Goal: Information Seeking & Learning: Learn about a topic

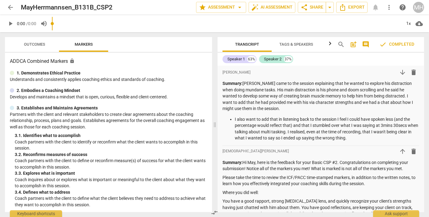
click at [420, 9] on div "MH" at bounding box center [418, 7] width 11 height 11
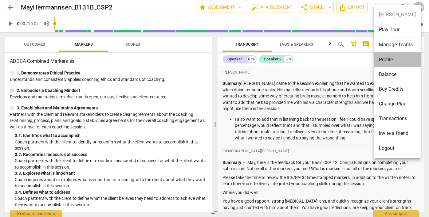
click at [388, 59] on li "Profile" at bounding box center [397, 60] width 47 height 15
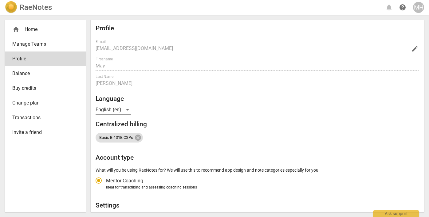
radio input "false"
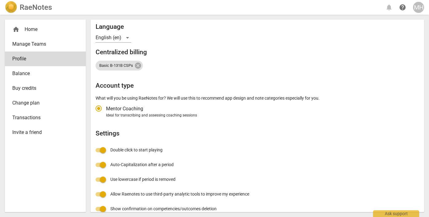
scroll to position [111, 0]
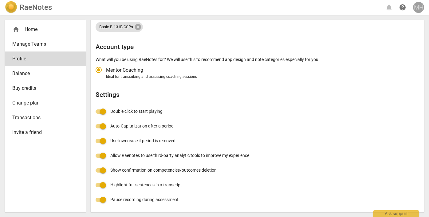
click at [419, 6] on div "MH" at bounding box center [418, 7] width 11 height 11
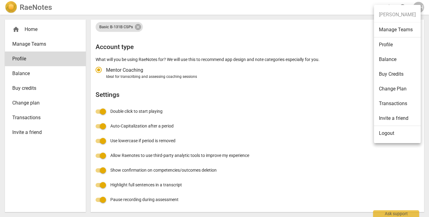
click at [409, 13] on ul "[PERSON_NAME] Manage Teams Profile Balance Buy Credits Change Plan Transactions…" at bounding box center [397, 74] width 47 height 139
click at [300, 35] on div at bounding box center [214, 108] width 429 height 217
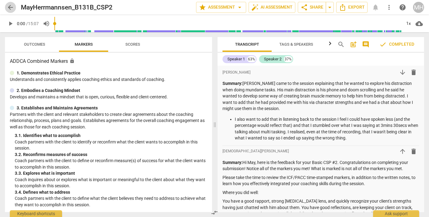
click at [10, 7] on span "arrow_back" at bounding box center [10, 7] width 7 height 7
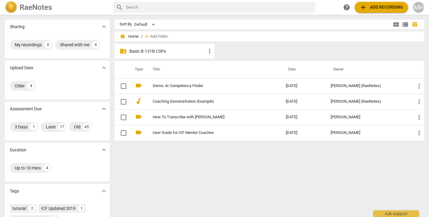
click at [132, 54] on p "Basic B-131B CSPs" at bounding box center [167, 51] width 76 height 6
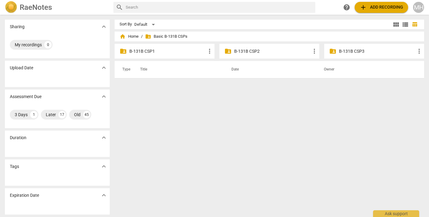
click at [350, 52] on p "B-131B CSP3" at bounding box center [377, 51] width 76 height 6
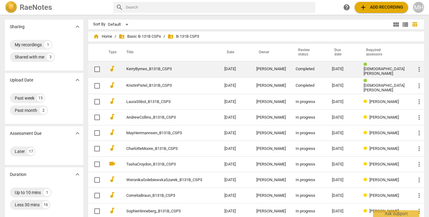
click at [144, 70] on link "KerryByrnes_B131B_CSP3" at bounding box center [164, 69] width 76 height 5
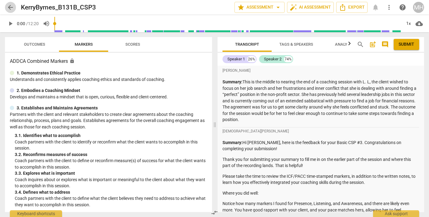
click at [12, 8] on span "arrow_back" at bounding box center [10, 7] width 7 height 7
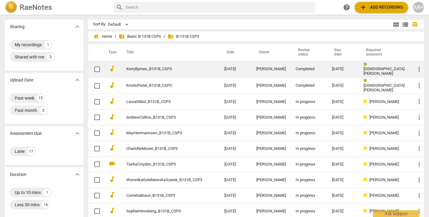
click at [145, 69] on link "KerryByrnes_B131B_CSP3" at bounding box center [164, 69] width 76 height 5
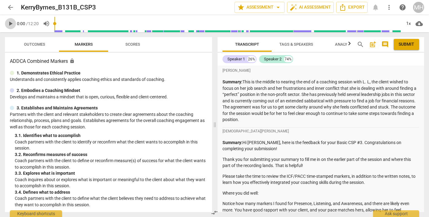
click at [12, 23] on span "play_arrow" at bounding box center [10, 23] width 7 height 7
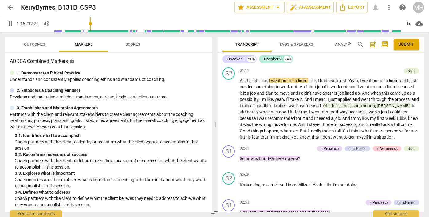
scroll to position [391, 0]
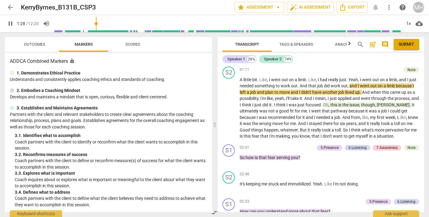
click at [8, 23] on span "pause" at bounding box center [10, 23] width 7 height 7
type input "89"
click at [389, 8] on span "more_vert" at bounding box center [388, 7] width 7 height 7
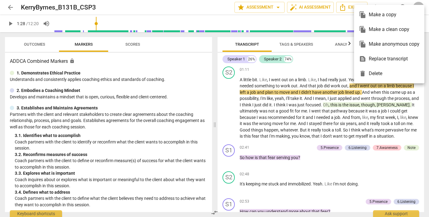
click at [389, 8] on div "file_copy Make a copy" at bounding box center [389, 14] width 61 height 15
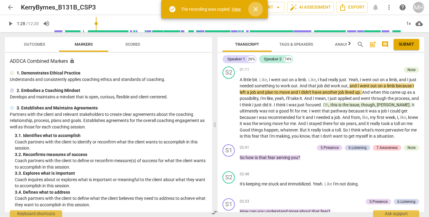
click at [254, 9] on span "close" at bounding box center [255, 9] width 7 height 7
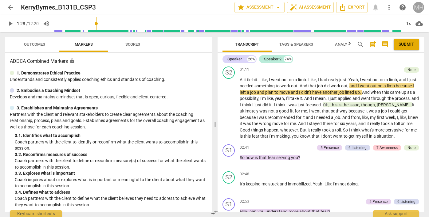
click at [417, 7] on div "MH" at bounding box center [418, 7] width 11 height 11
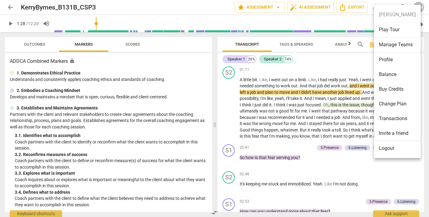
click at [387, 58] on li "Profile" at bounding box center [397, 60] width 47 height 15
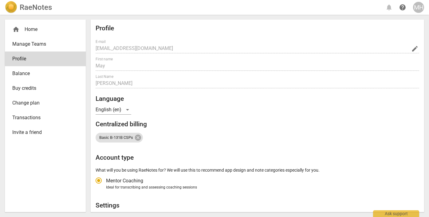
radio input "false"
click at [403, 7] on span "help" at bounding box center [402, 7] width 7 height 7
click at [28, 26] on div "home Home" at bounding box center [42, 29] width 61 height 7
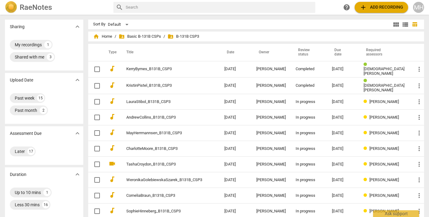
click at [419, 7] on div "MH" at bounding box center [418, 7] width 11 height 11
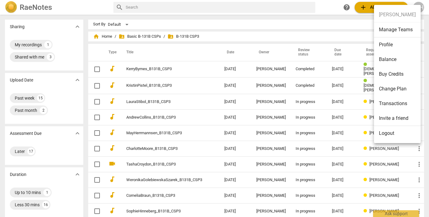
click at [413, 15] on ul "[PERSON_NAME] Manage Teams Profile Balance Buy Credits Change Plan Transactions…" at bounding box center [397, 74] width 47 height 139
click at [408, 30] on li "Manage Teams" at bounding box center [397, 29] width 47 height 15
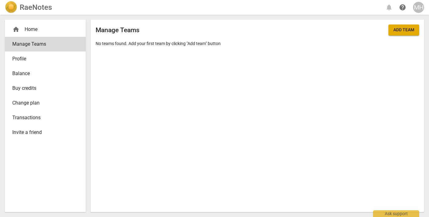
click at [419, 7] on div "MH" at bounding box center [418, 7] width 11 height 11
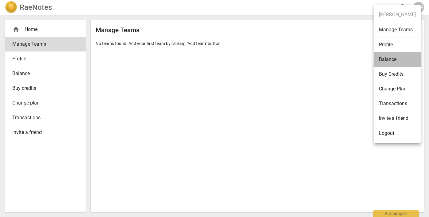
click at [386, 63] on li "Balance" at bounding box center [397, 59] width 47 height 15
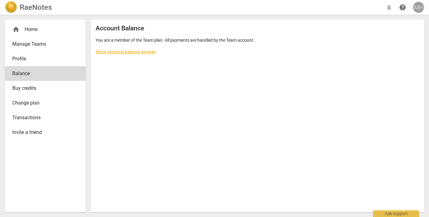
click at [416, 6] on div "MH" at bounding box center [418, 7] width 11 height 11
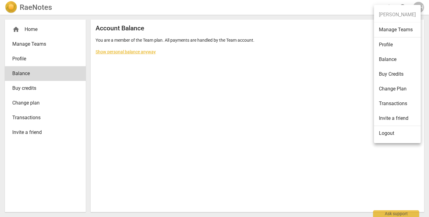
click at [339, 79] on div at bounding box center [214, 108] width 429 height 217
